Goal: Submit feedback/report problem: Submit feedback/report problem

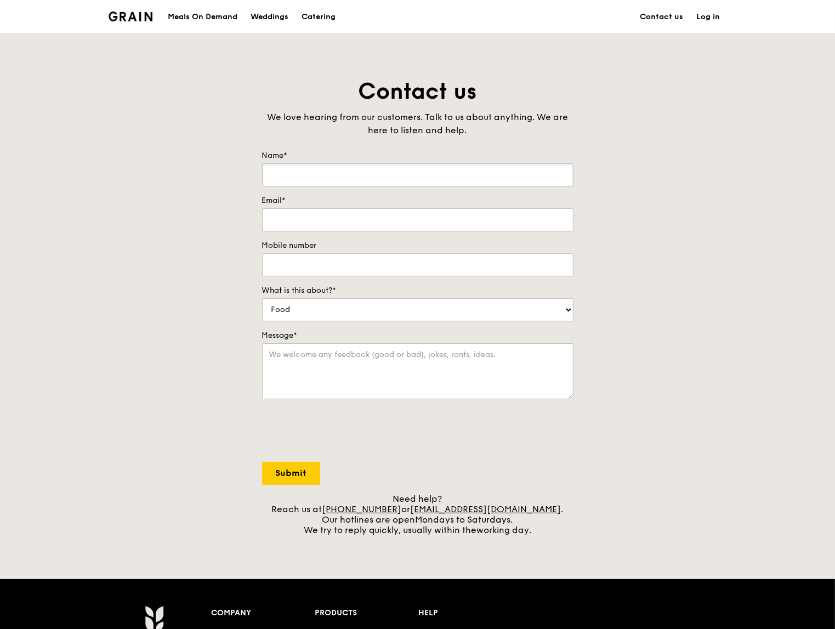
click at [303, 172] on input "Name*" at bounding box center [417, 174] width 311 height 23
type input "[PERSON_NAME]"
type input "[EMAIL_ADDRESS][DOMAIN_NAME]"
type input "80406919"
click at [316, 311] on select "Food Service Billing/Payment Catering Others" at bounding box center [417, 309] width 311 height 23
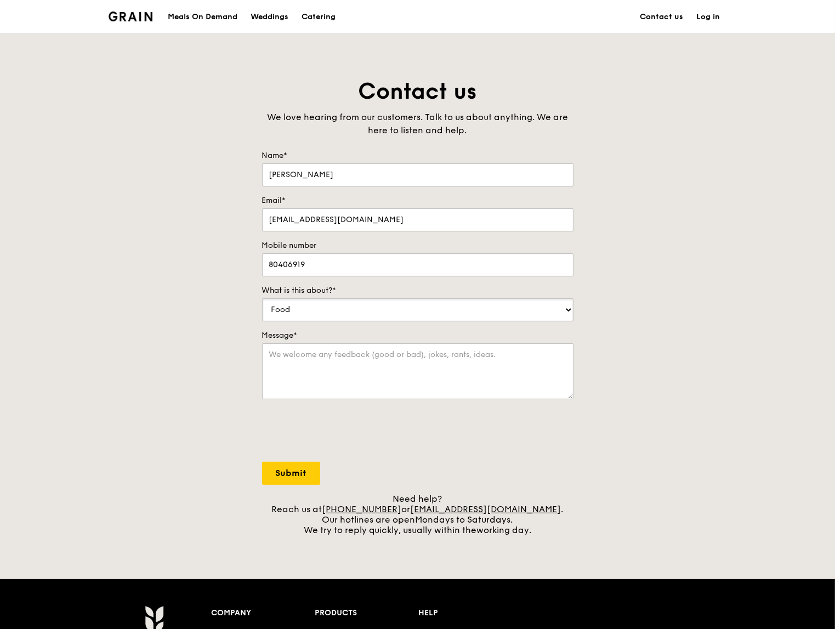
select select "Others"
click at [262, 298] on select "Food Service Billing/Payment Catering Others" at bounding box center [417, 309] width 311 height 23
click at [297, 366] on textarea "Message*" at bounding box center [417, 371] width 311 height 56
click at [340, 374] on textarea "Message*" at bounding box center [417, 371] width 311 height 56
paste textarea "Hi Team, I hope this message finds you well. My name is [PERSON_NAME], one of t…"
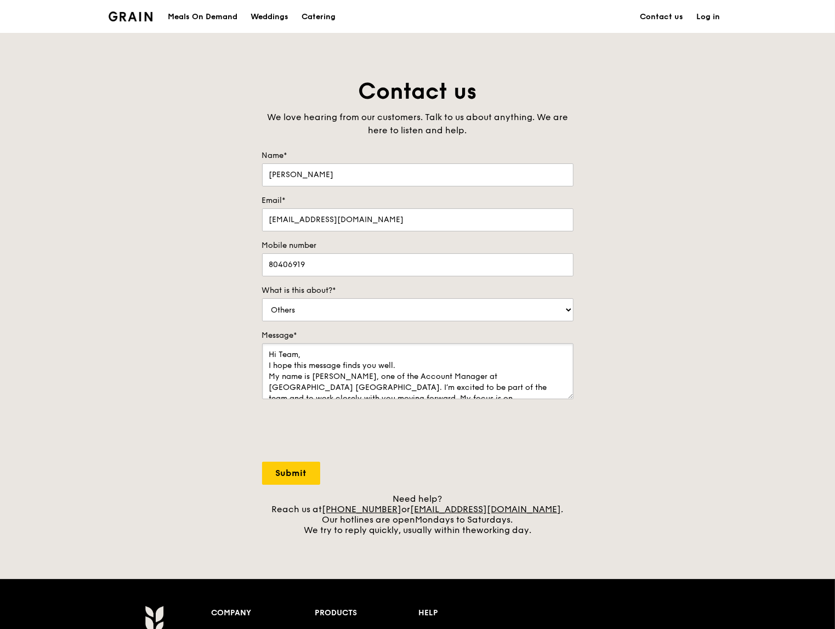
click at [329, 356] on textarea "Hi Team, I hope this message finds you well. My name is [PERSON_NAME], one of t…" at bounding box center [417, 371] width 311 height 56
click at [412, 374] on textarea "Hi Team, I hope this message finds you well. My name is [PERSON_NAME], one of t…" at bounding box center [417, 371] width 311 height 56
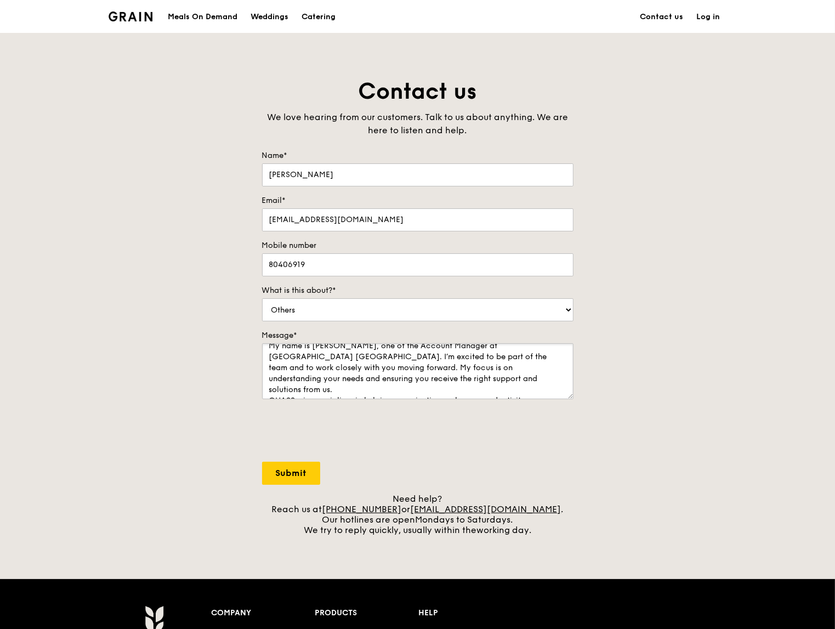
scroll to position [55, 0]
click at [419, 379] on textarea "Hi Team, I hope this message finds you well. My name is [PERSON_NAME], one of t…" at bounding box center [417, 371] width 311 height 56
click at [467, 373] on textarea "Hi Team, I hope this message finds you well. My name is [PERSON_NAME], one of t…" at bounding box center [417, 371] width 311 height 56
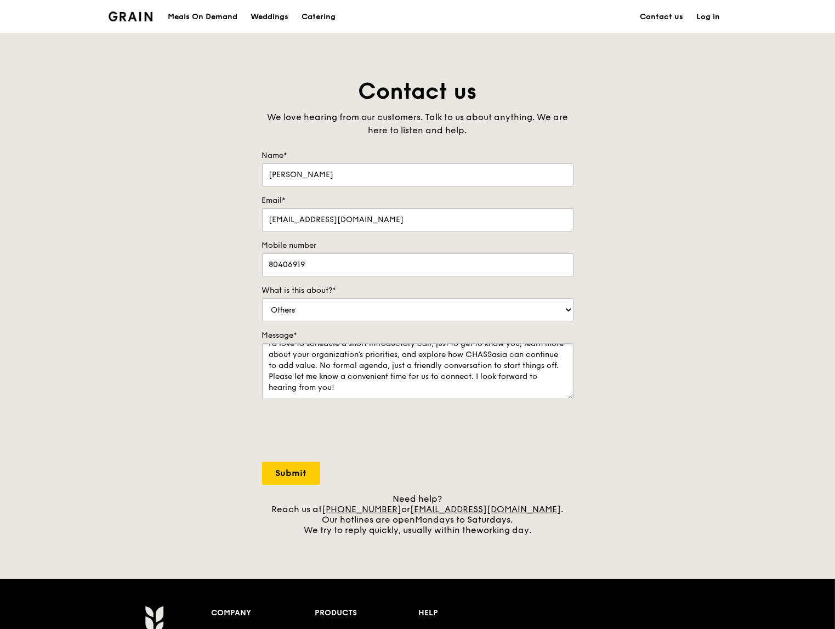
click at [331, 367] on textarea "Hi Team, I hope this message finds you well. My name is [PERSON_NAME], one of t…" at bounding box center [417, 371] width 311 height 56
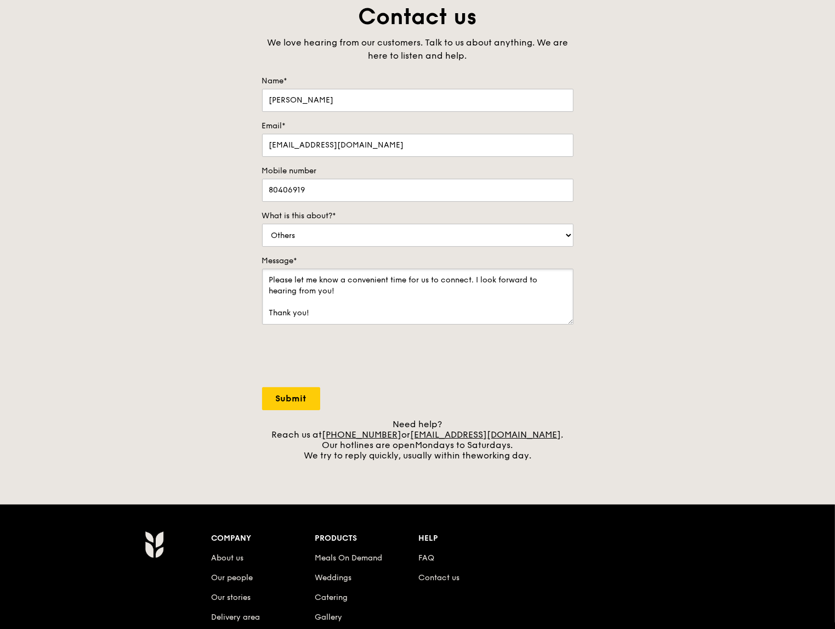
scroll to position [110, 0]
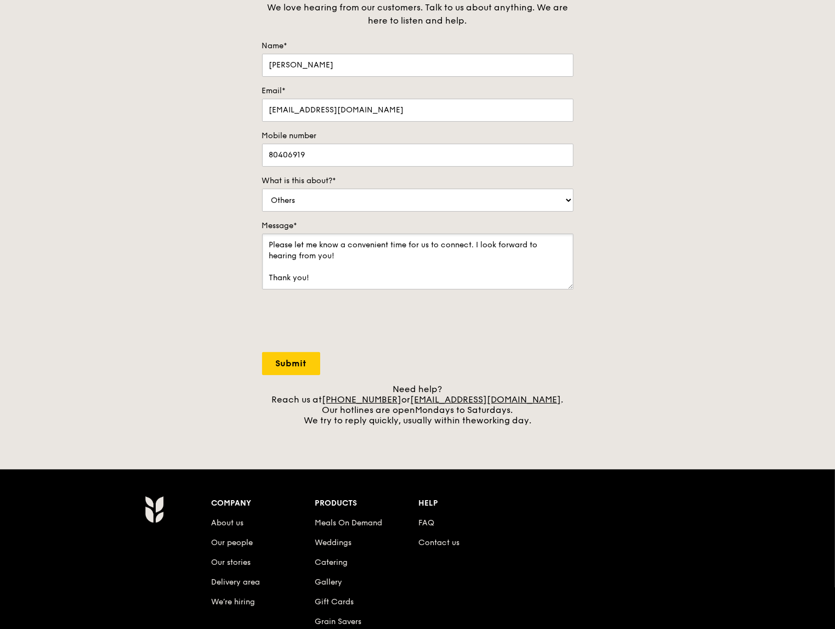
type textarea "Hi Team, I hope this message finds you well. My name is [PERSON_NAME], one of t…"
click at [293, 361] on input "Submit" at bounding box center [291, 363] width 58 height 23
select select "Food"
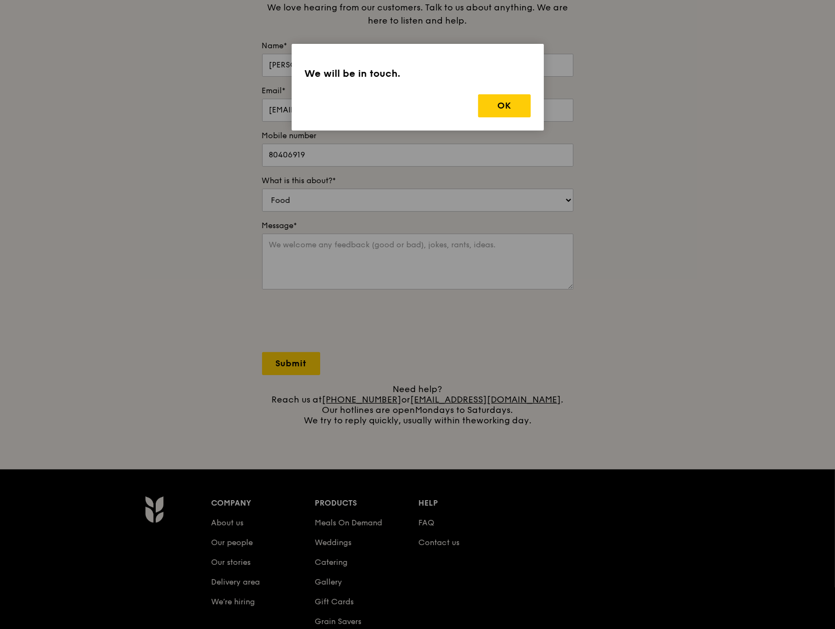
scroll to position [0, 0]
click at [494, 102] on button "OK" at bounding box center [504, 105] width 53 height 23
